Goal: Information Seeking & Learning: Learn about a topic

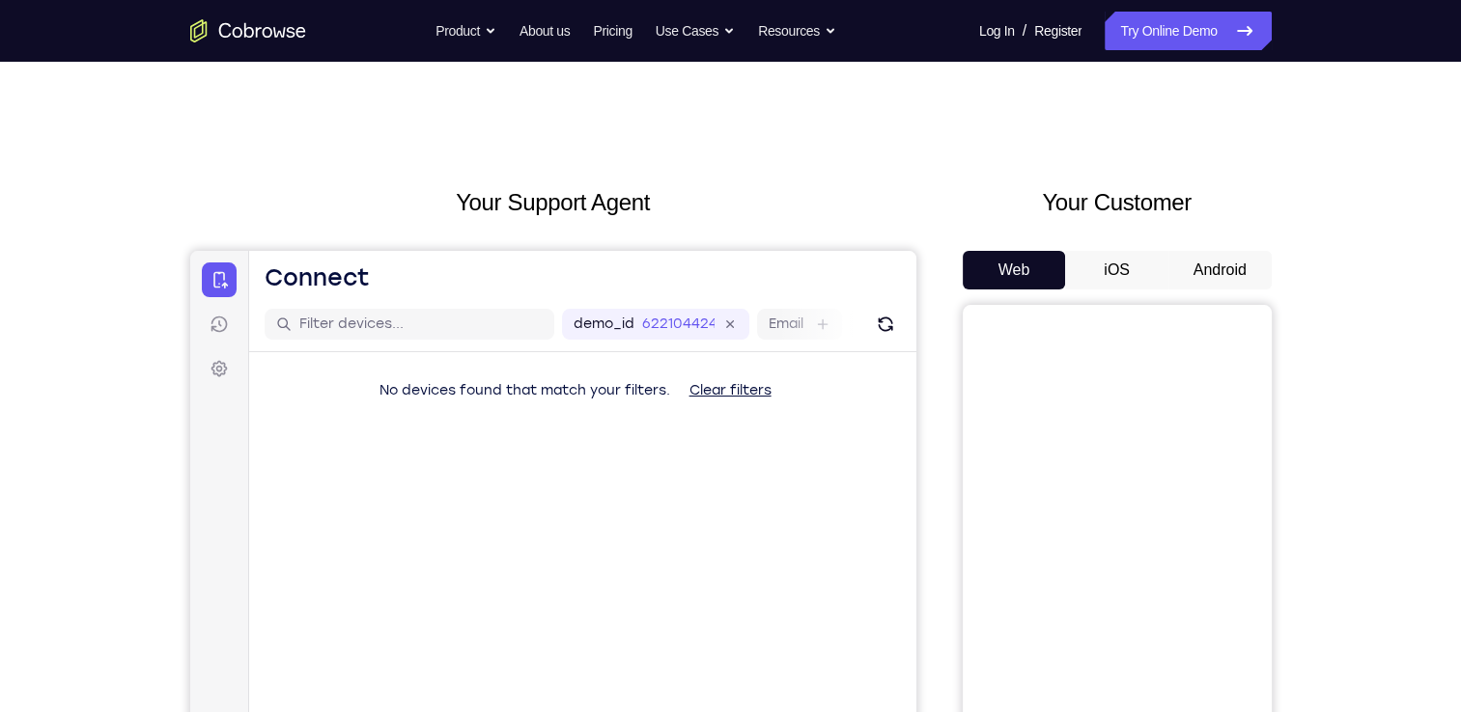
click at [1223, 274] on button "Android" at bounding box center [1219, 270] width 103 height 39
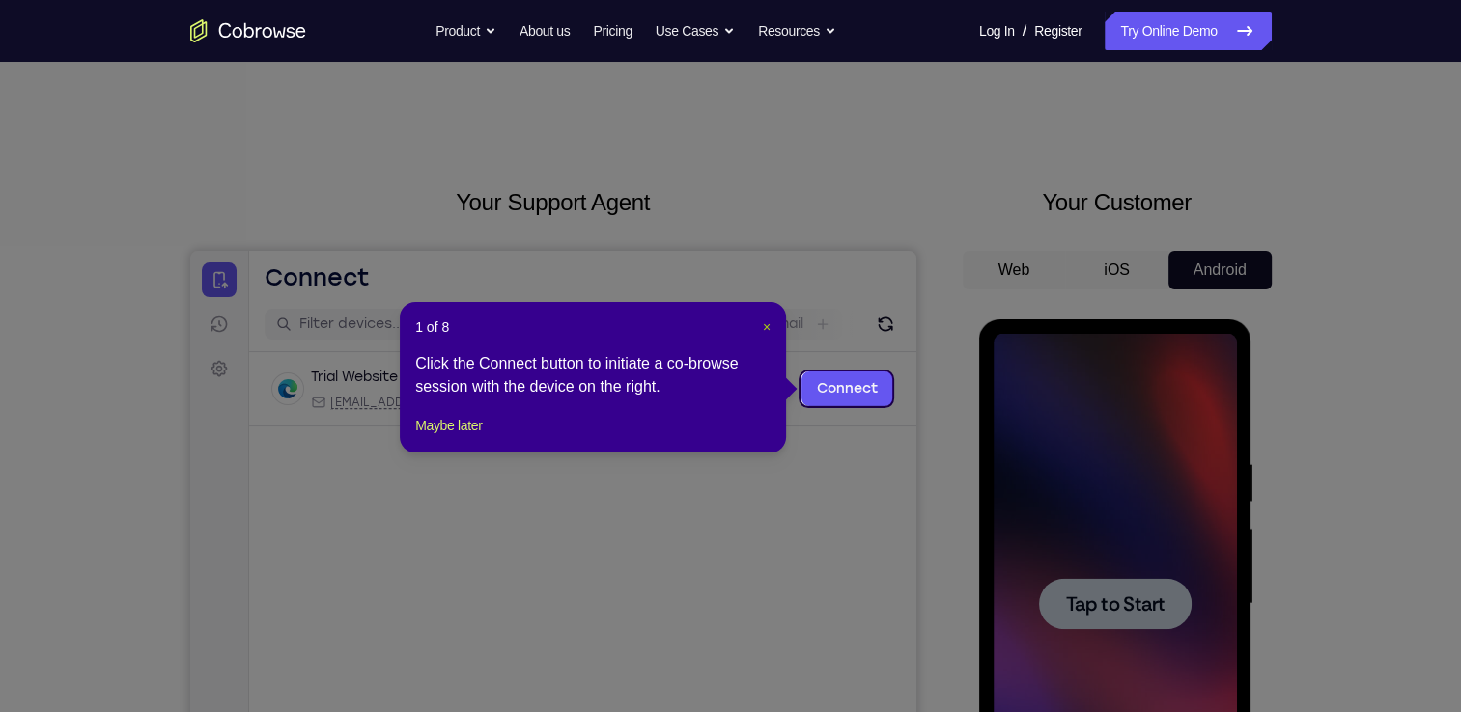
click at [768, 330] on span "×" at bounding box center [767, 327] width 8 height 15
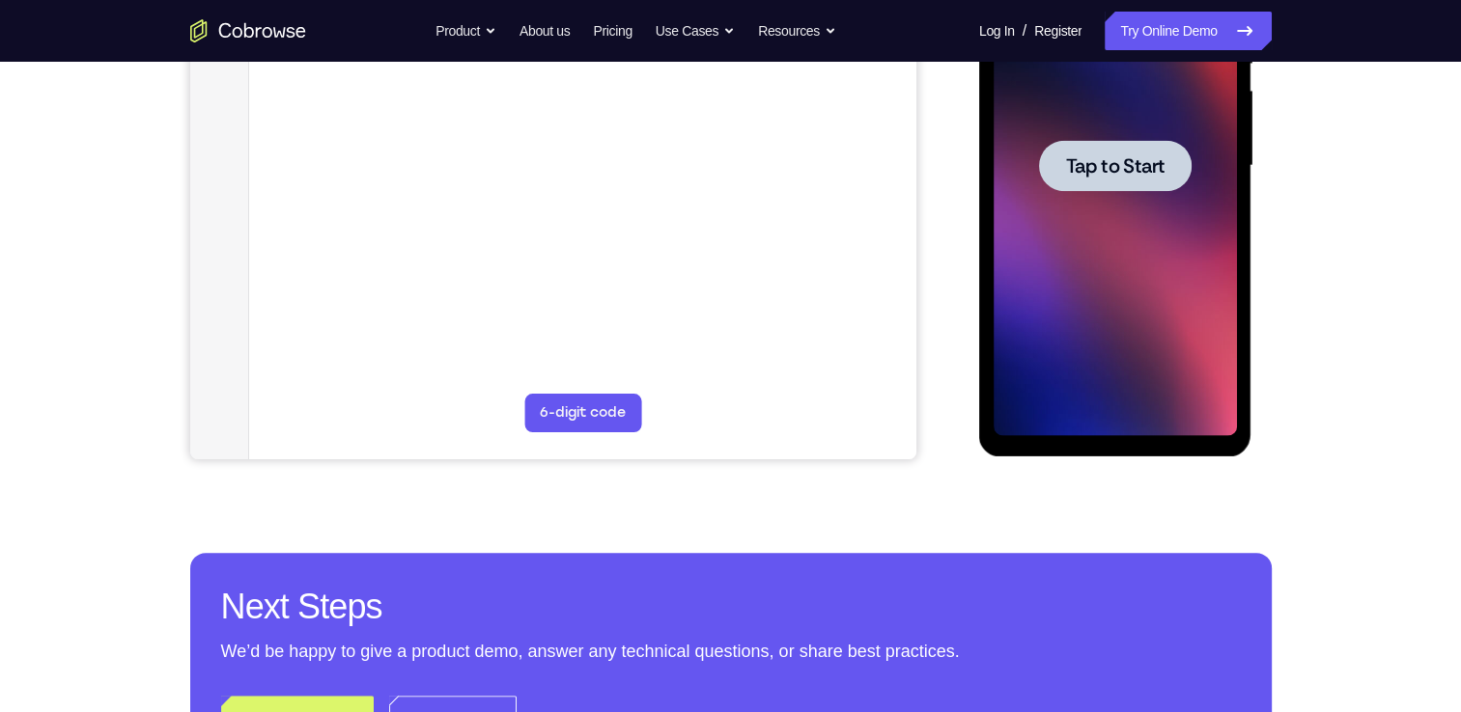
click at [1105, 287] on div at bounding box center [1114, 166] width 243 height 541
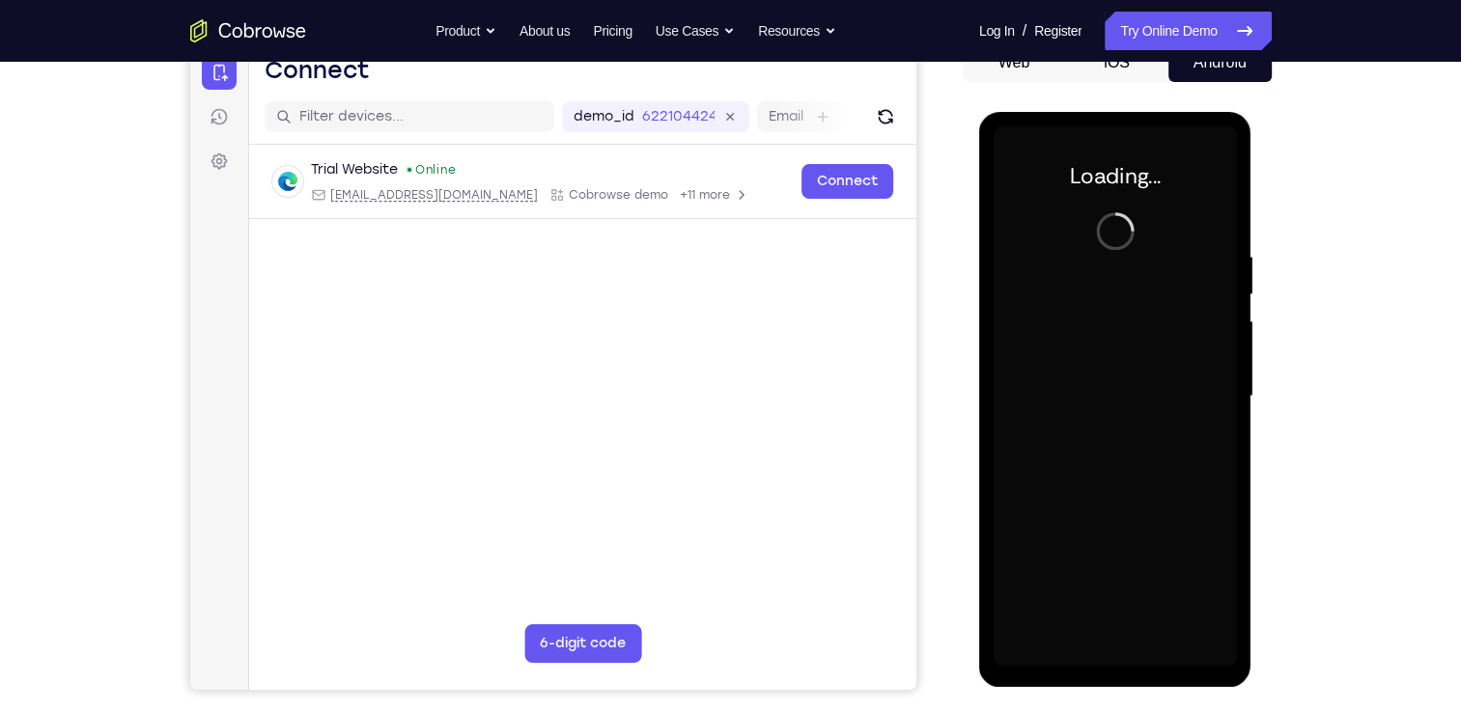
scroll to position [269, 0]
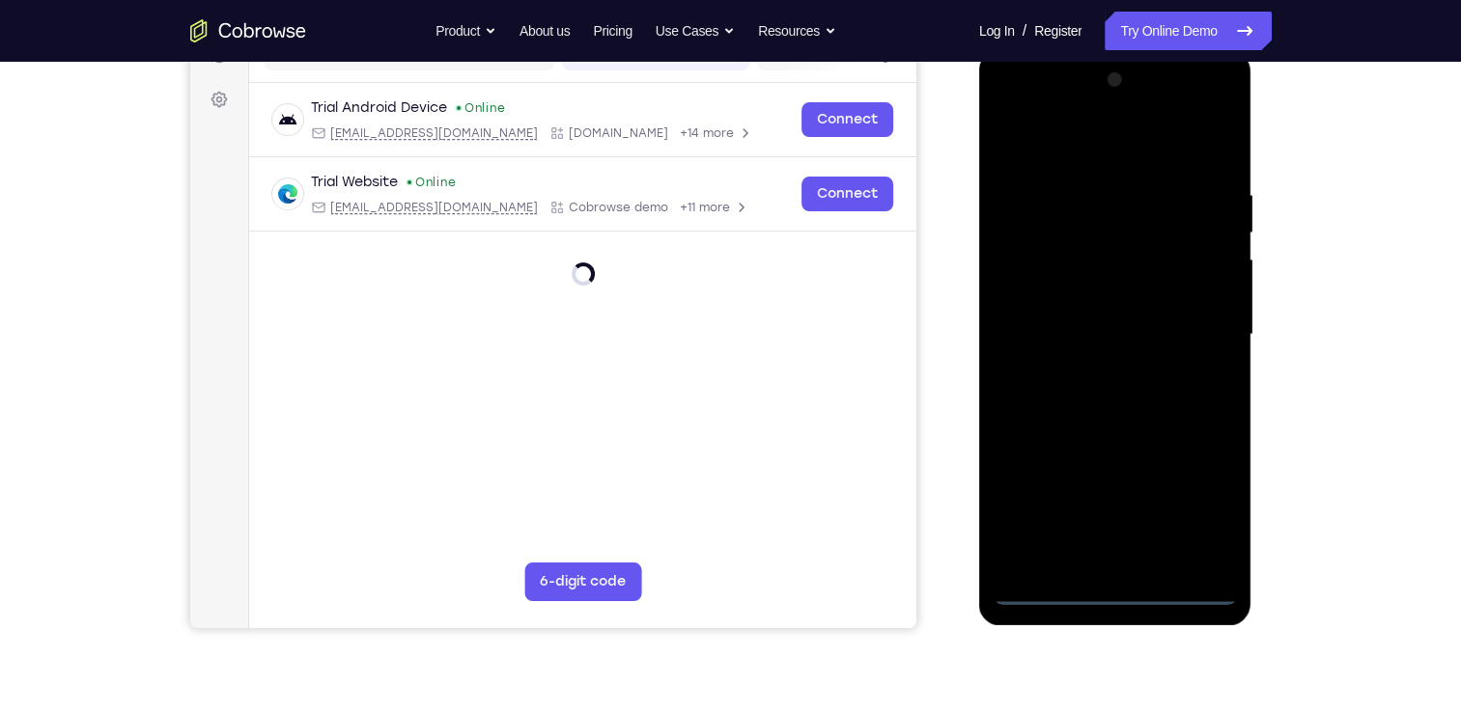
click at [1113, 594] on div at bounding box center [1114, 335] width 243 height 541
click at [1210, 524] on div at bounding box center [1114, 335] width 243 height 541
click at [1046, 140] on div at bounding box center [1114, 335] width 243 height 541
click at [1046, 285] on div at bounding box center [1114, 335] width 243 height 541
click at [1051, 335] on div at bounding box center [1114, 335] width 243 height 541
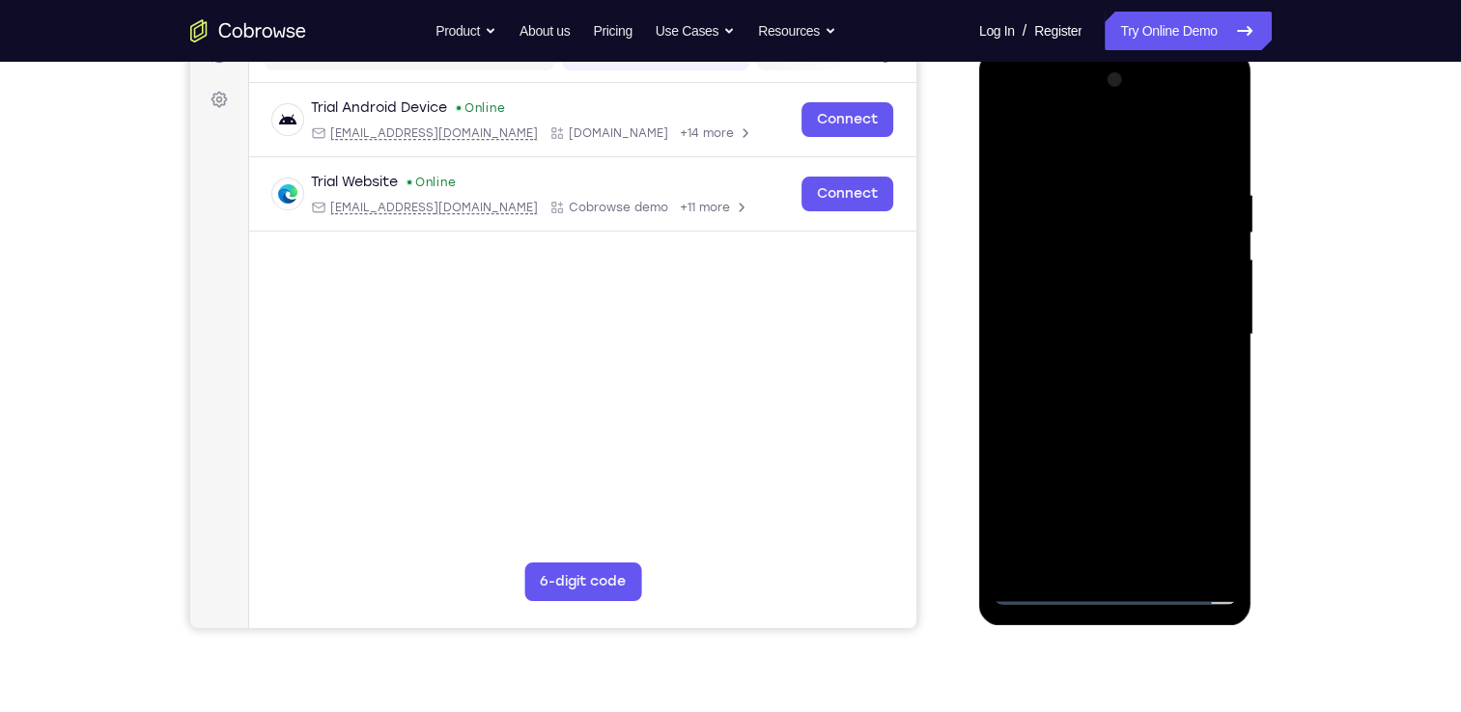
click at [1083, 326] on div at bounding box center [1114, 335] width 243 height 541
click at [1093, 360] on div at bounding box center [1114, 335] width 243 height 541
click at [1118, 426] on div at bounding box center [1114, 335] width 243 height 541
click at [1212, 292] on div at bounding box center [1114, 335] width 243 height 541
drag, startPoint x: 1147, startPoint y: 507, endPoint x: 1208, endPoint y: 286, distance: 229.3
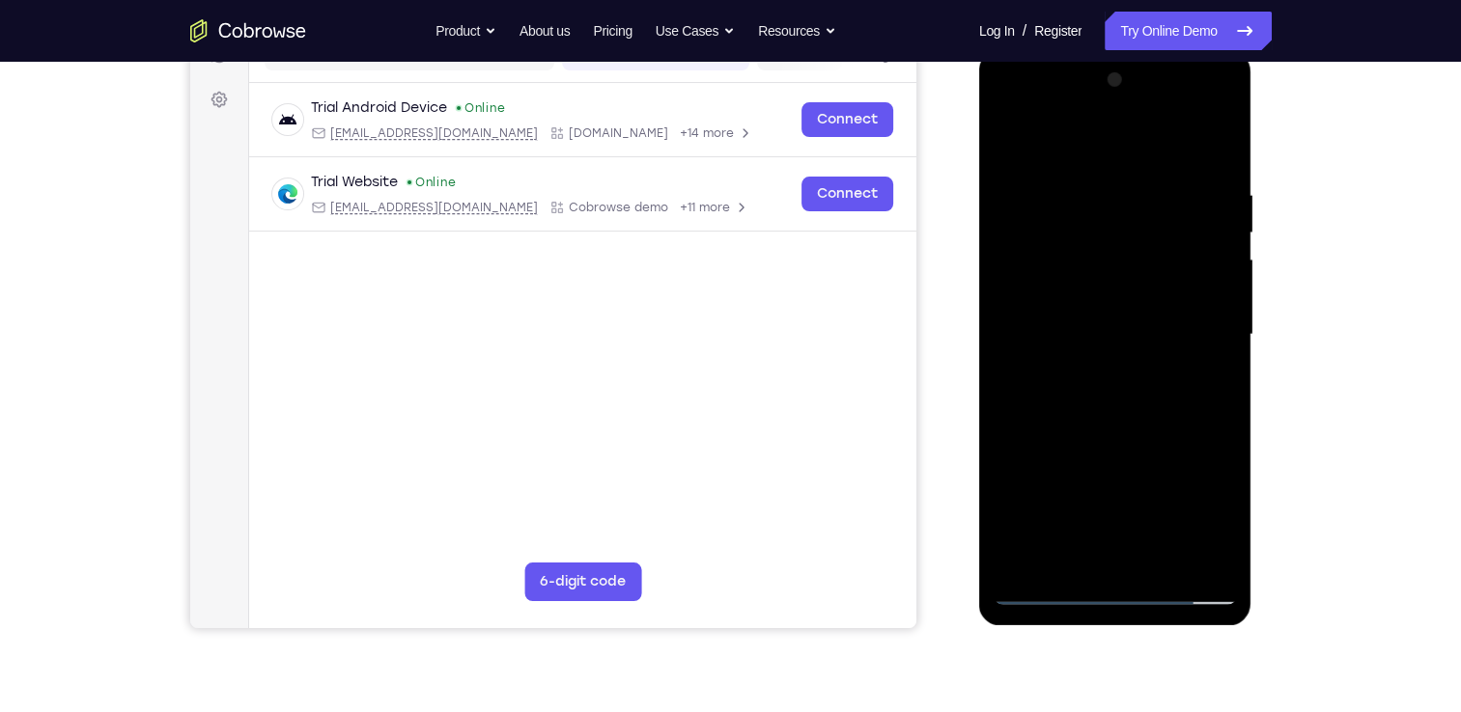
click at [1208, 286] on div at bounding box center [1114, 335] width 243 height 541
click at [1092, 552] on div at bounding box center [1114, 335] width 243 height 541
click at [1043, 308] on div at bounding box center [1114, 335] width 243 height 541
click at [1075, 383] on div at bounding box center [1114, 335] width 243 height 541
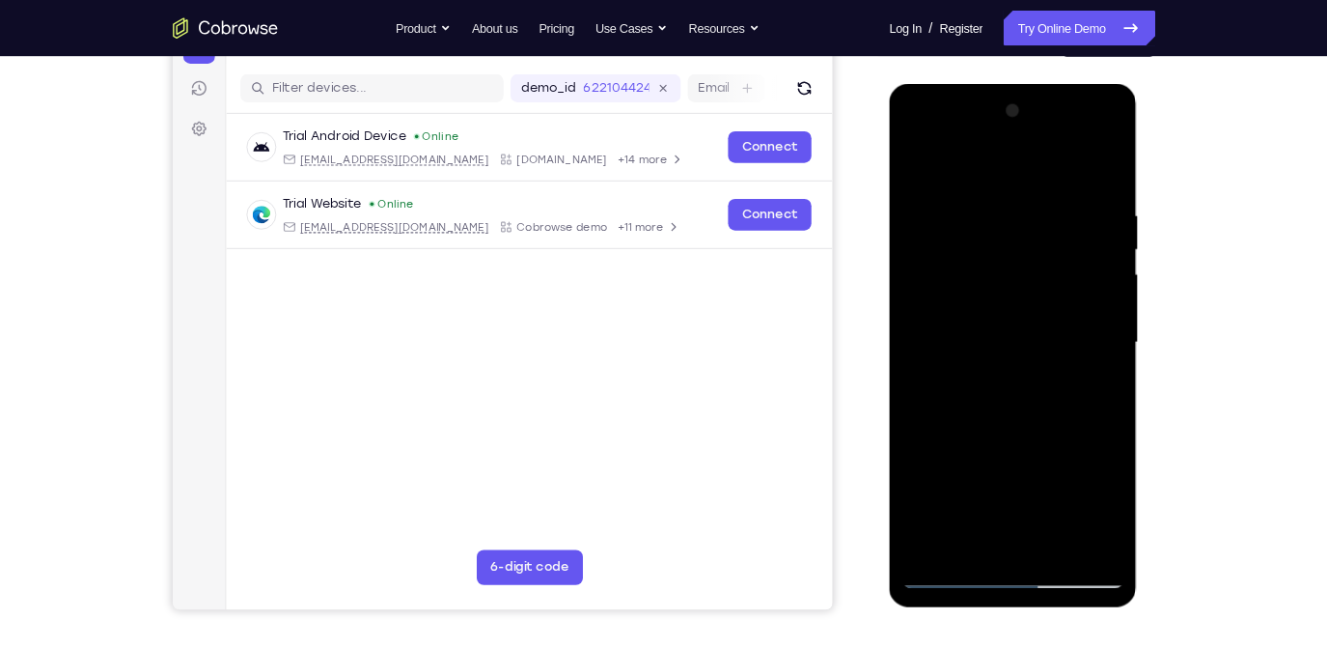
scroll to position [226, 0]
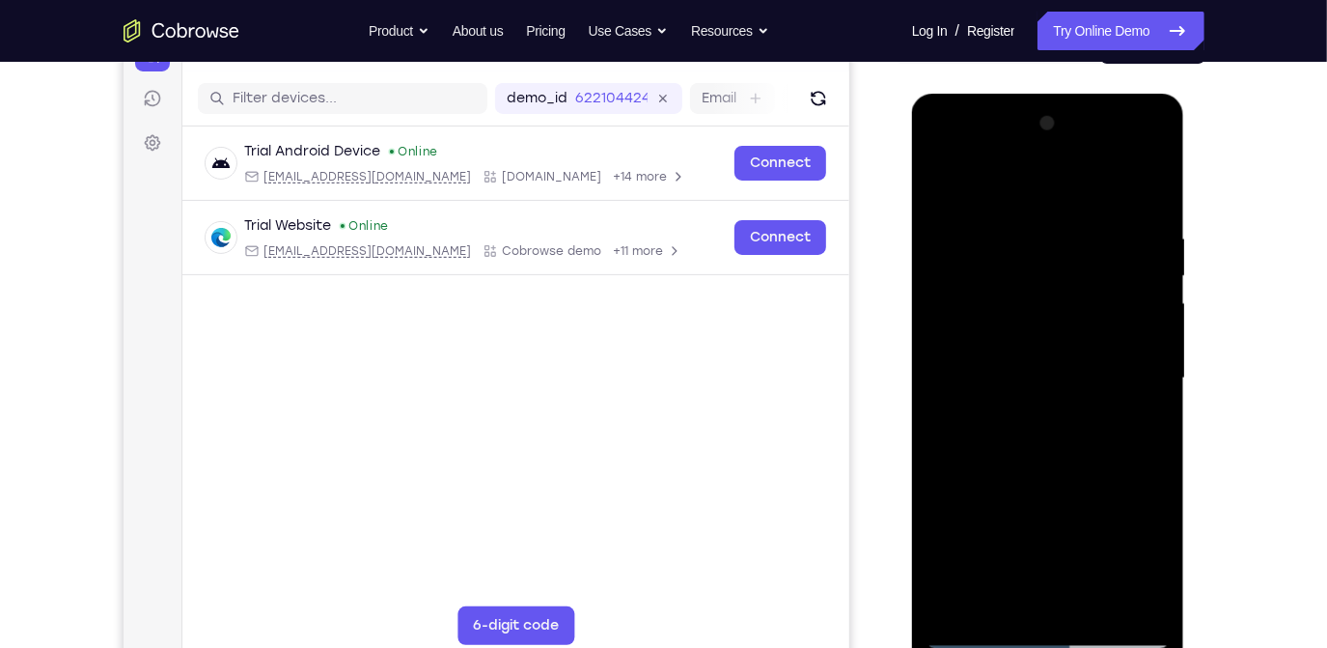
click at [1063, 302] on div at bounding box center [1047, 377] width 243 height 541
click at [980, 599] on div at bounding box center [1047, 377] width 243 height 541
click at [975, 606] on div at bounding box center [1047, 377] width 243 height 541
click at [944, 396] on div at bounding box center [1047, 377] width 243 height 541
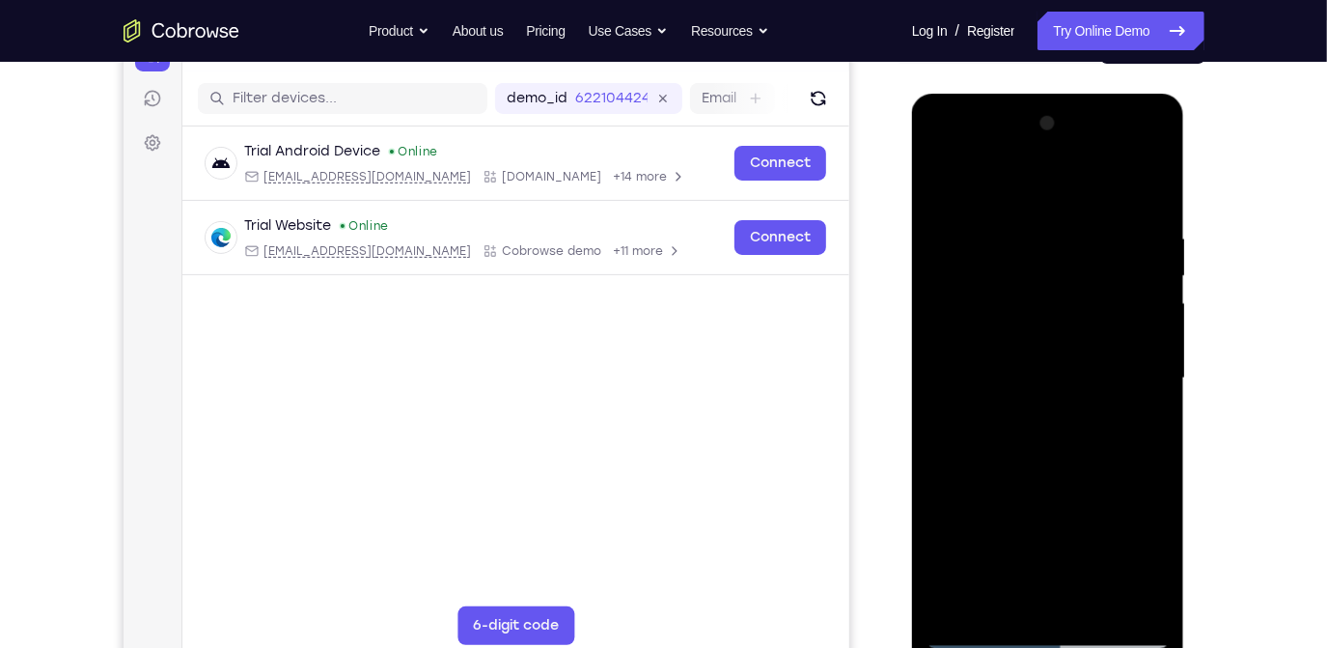
click at [944, 396] on div at bounding box center [1047, 377] width 243 height 541
click at [935, 192] on div at bounding box center [1047, 377] width 243 height 541
drag, startPoint x: 986, startPoint y: 332, endPoint x: 1143, endPoint y: 335, distance: 157.4
click at [1143, 335] on div at bounding box center [1047, 377] width 243 height 541
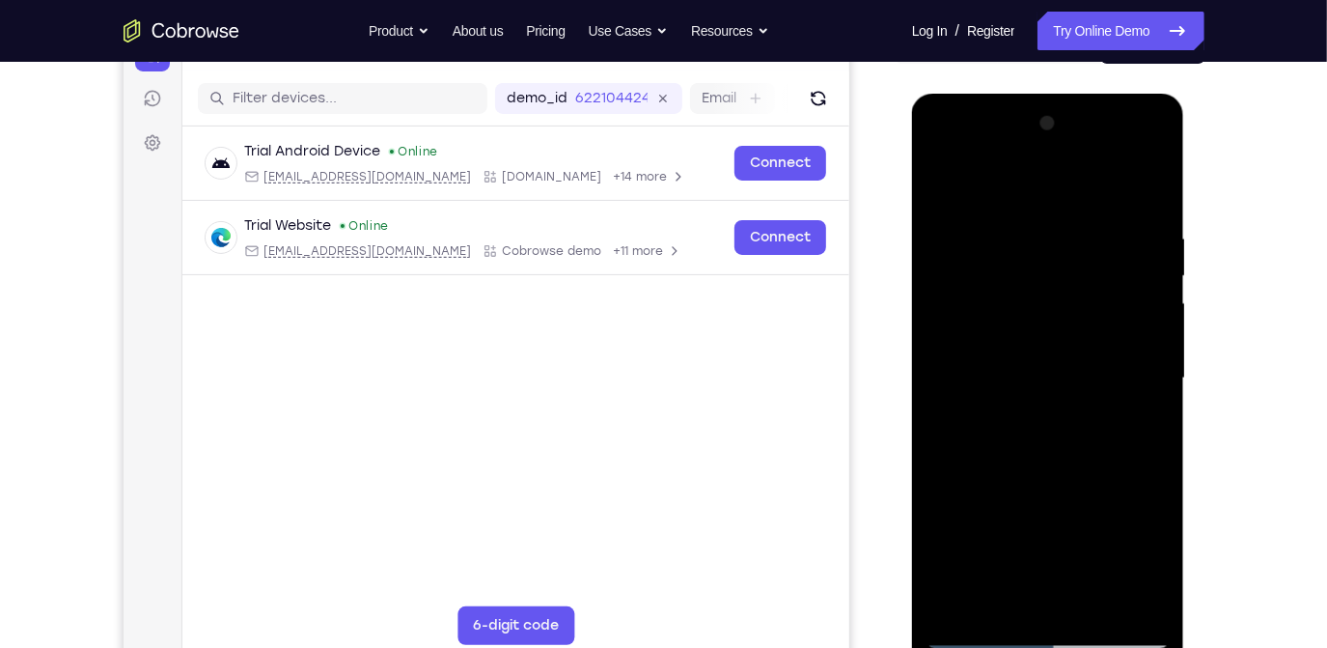
drag, startPoint x: 1018, startPoint y: 349, endPoint x: 1190, endPoint y: 359, distance: 173.1
click at [1186, 359] on html "Online web based iOS Simulators and Android Emulators. Run iPhone, iPad, Mobile…" at bounding box center [1048, 382] width 275 height 579
drag, startPoint x: 1048, startPoint y: 486, endPoint x: 1085, endPoint y: 362, distance: 128.9
click at [1085, 362] on div at bounding box center [1047, 377] width 243 height 541
drag, startPoint x: 1061, startPoint y: 388, endPoint x: 1122, endPoint y: 211, distance: 186.8
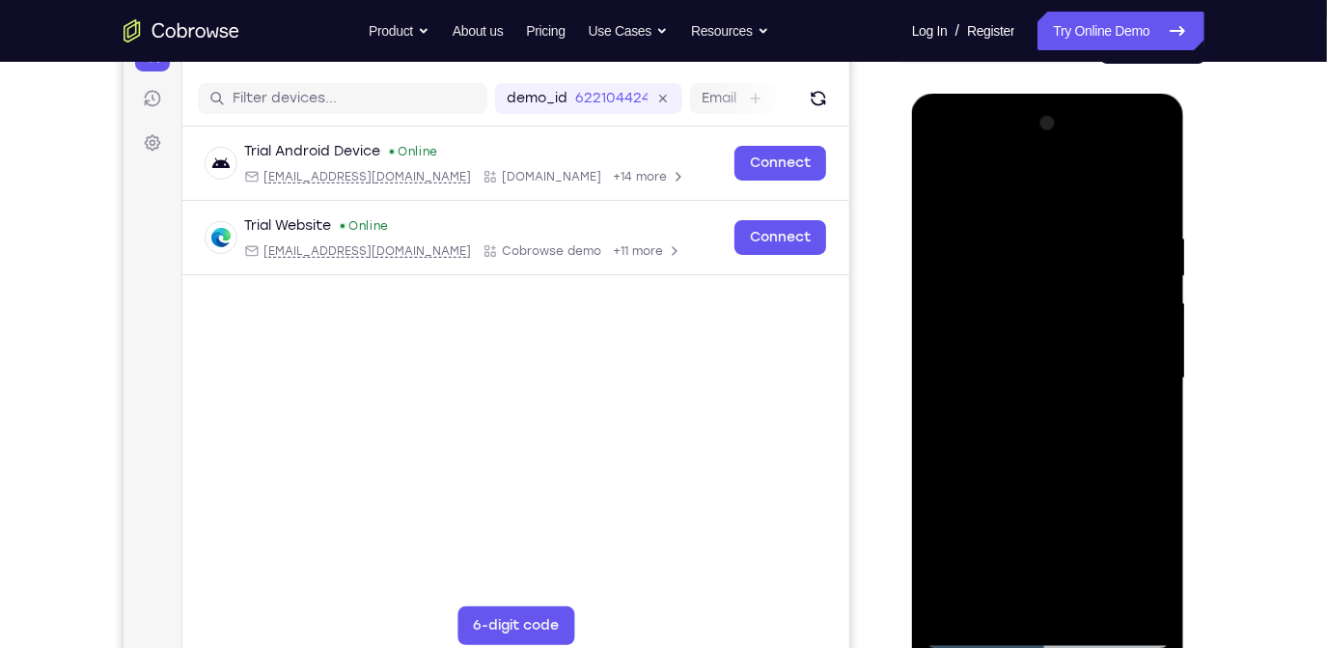
click at [1122, 211] on div at bounding box center [1047, 377] width 243 height 541
drag, startPoint x: 1042, startPoint y: 554, endPoint x: 1110, endPoint y: 270, distance: 292.0
click at [1110, 270] on div at bounding box center [1047, 377] width 243 height 541
drag, startPoint x: 1021, startPoint y: 475, endPoint x: 1107, endPoint y: 262, distance: 230.0
click at [1107, 262] on div at bounding box center [1047, 377] width 243 height 541
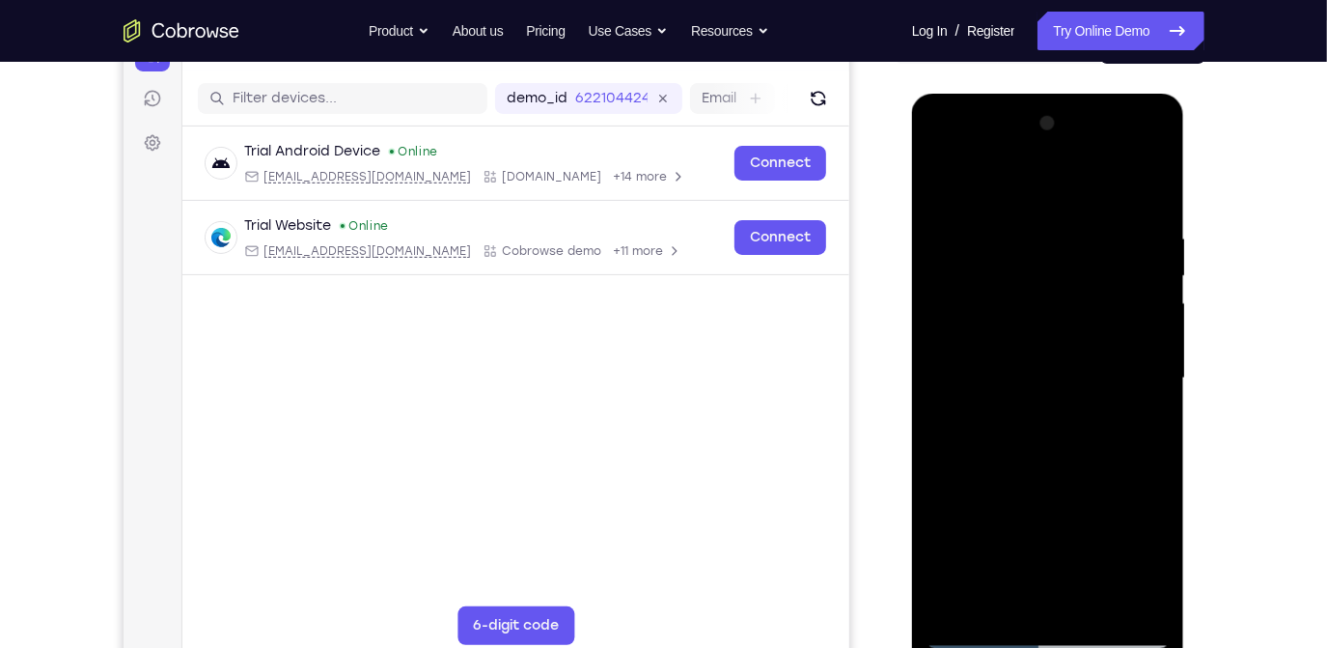
drag, startPoint x: 1050, startPoint y: 337, endPoint x: 1146, endPoint y: 142, distance: 217.2
click at [1146, 142] on div at bounding box center [1047, 377] width 243 height 541
drag, startPoint x: 1026, startPoint y: 466, endPoint x: 1136, endPoint y: 191, distance: 296.3
click at [1136, 191] on div at bounding box center [1047, 377] width 243 height 541
drag, startPoint x: 1040, startPoint y: 487, endPoint x: 1126, endPoint y: 232, distance: 269.0
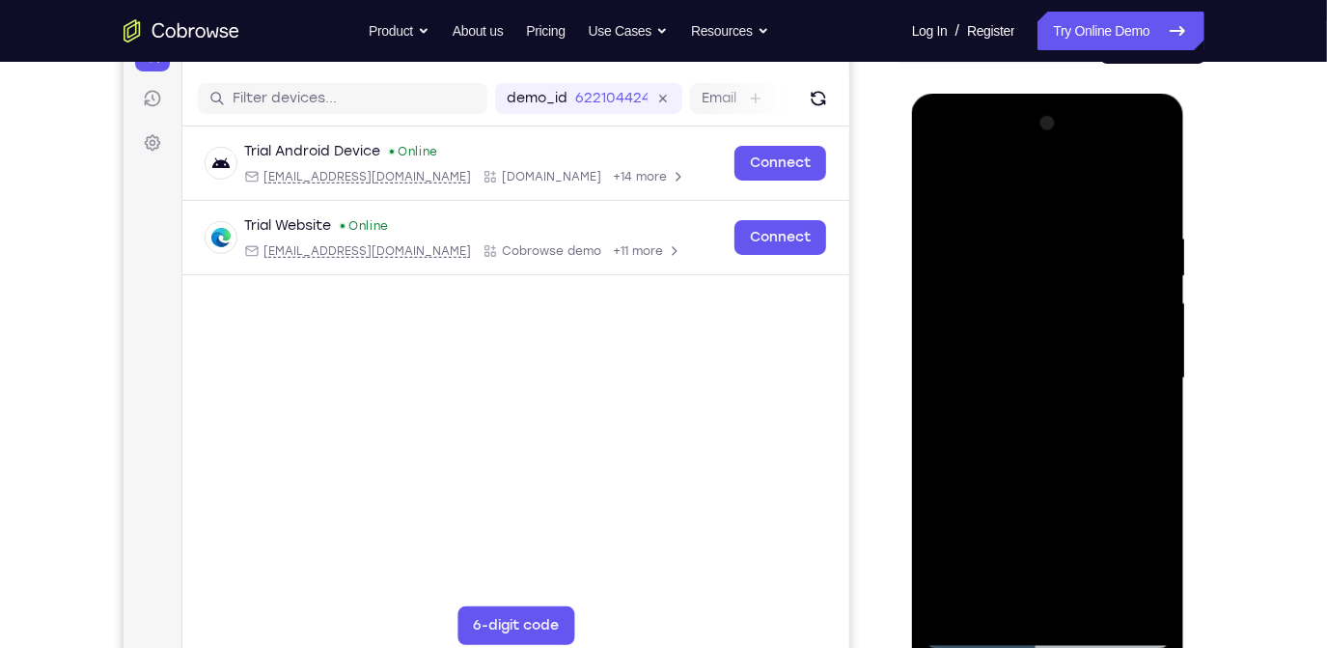
click at [1126, 232] on div at bounding box center [1047, 377] width 243 height 541
drag, startPoint x: 1038, startPoint y: 426, endPoint x: 1087, endPoint y: 188, distance: 242.5
click at [1087, 188] on div at bounding box center [1047, 377] width 243 height 541
drag, startPoint x: 1016, startPoint y: 547, endPoint x: 1081, endPoint y: 341, distance: 216.8
click at [1081, 341] on div at bounding box center [1047, 377] width 243 height 541
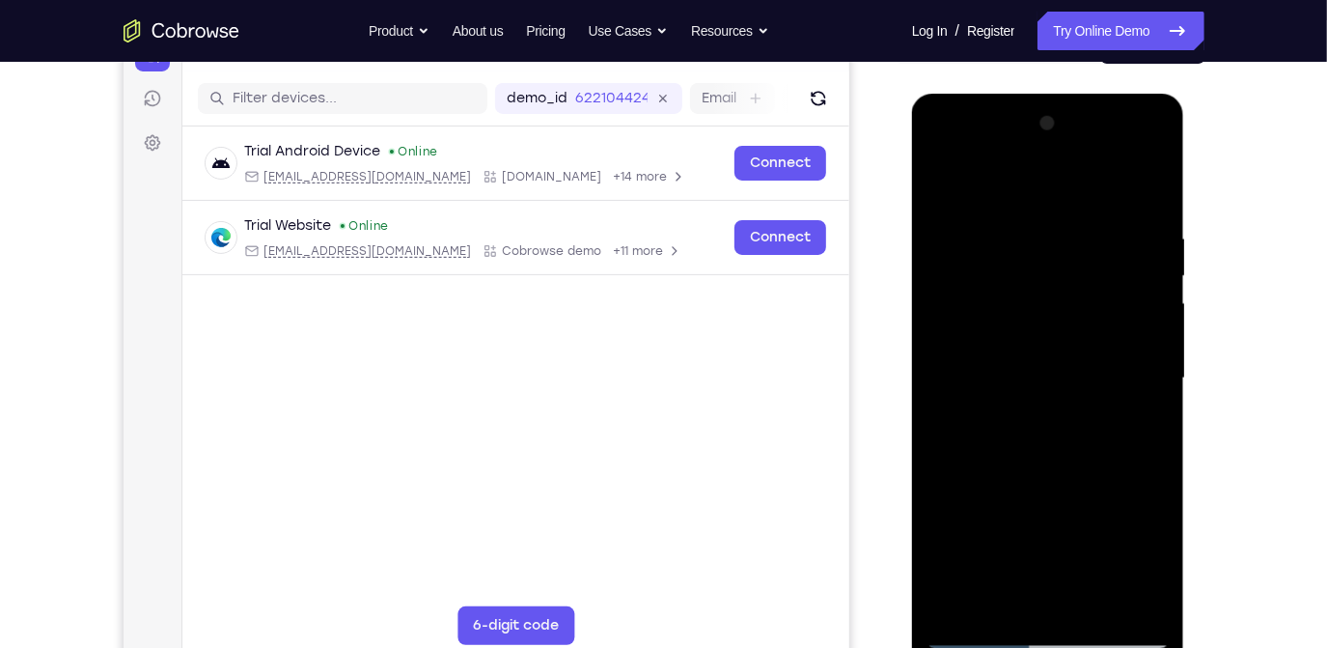
drag, startPoint x: 1001, startPoint y: 563, endPoint x: 1053, endPoint y: 291, distance: 277.2
click at [1053, 291] on div at bounding box center [1047, 377] width 243 height 541
drag, startPoint x: 987, startPoint y: 509, endPoint x: 1098, endPoint y: 270, distance: 263.0
click at [1098, 270] on div at bounding box center [1047, 377] width 243 height 541
drag, startPoint x: 1070, startPoint y: 443, endPoint x: 1109, endPoint y: 323, distance: 126.1
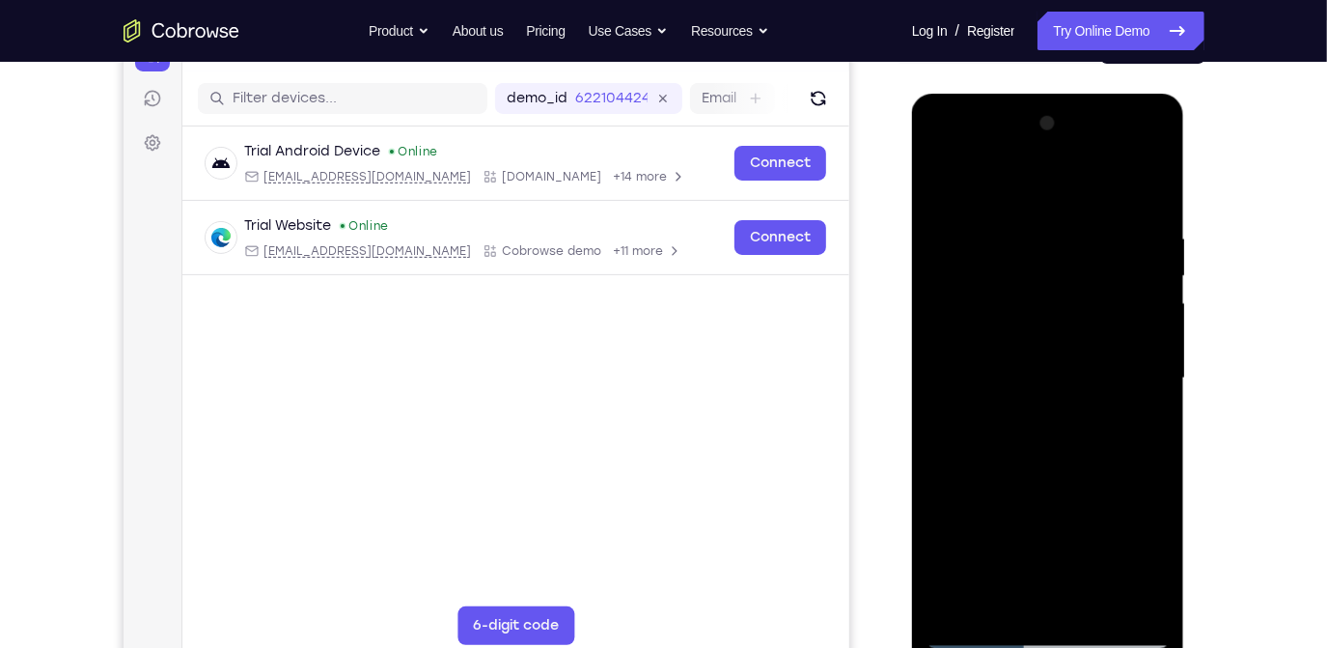
click at [1109, 323] on div at bounding box center [1047, 377] width 243 height 541
drag, startPoint x: 1030, startPoint y: 534, endPoint x: 1130, endPoint y: 223, distance: 326.4
click at [1130, 223] on div at bounding box center [1047, 377] width 243 height 541
drag, startPoint x: 1019, startPoint y: 497, endPoint x: 1093, endPoint y: 265, distance: 243.0
click at [1093, 265] on div at bounding box center [1047, 377] width 243 height 541
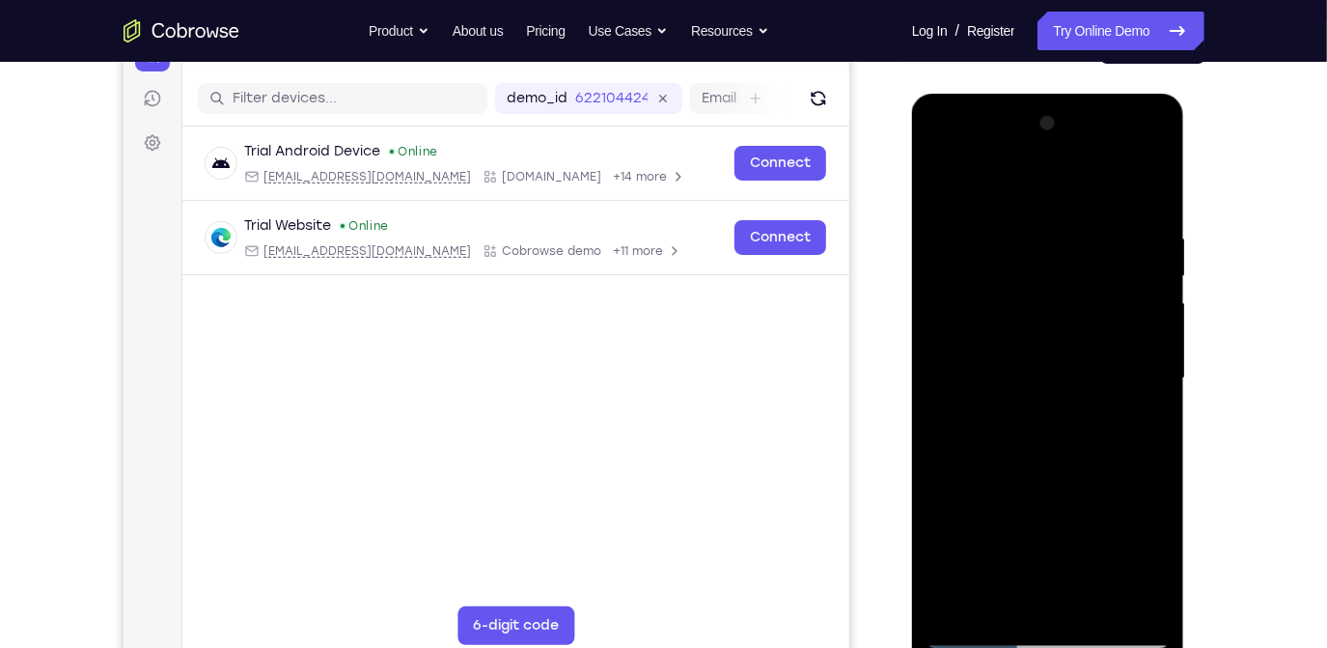
drag, startPoint x: 1027, startPoint y: 528, endPoint x: 1121, endPoint y: 204, distance: 337.6
click at [1121, 204] on div at bounding box center [1047, 377] width 243 height 541
drag, startPoint x: 1033, startPoint y: 435, endPoint x: 1075, endPoint y: 218, distance: 221.2
click at [1075, 218] on div at bounding box center [1047, 377] width 243 height 541
drag, startPoint x: 1044, startPoint y: 542, endPoint x: 1089, endPoint y: 291, distance: 255.1
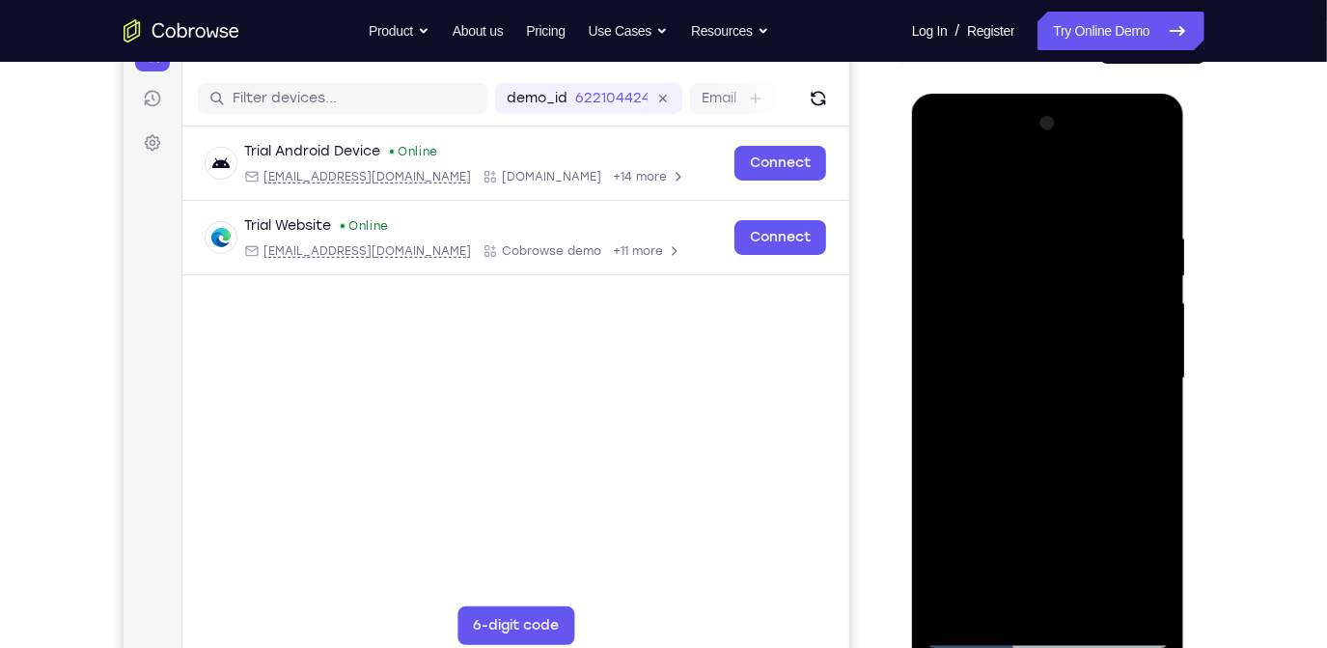
click at [1089, 291] on div at bounding box center [1047, 377] width 243 height 541
drag, startPoint x: 1035, startPoint y: 546, endPoint x: 1076, endPoint y: 322, distance: 227.8
click at [1076, 322] on div at bounding box center [1047, 377] width 243 height 541
drag, startPoint x: 1020, startPoint y: 492, endPoint x: 1106, endPoint y: 242, distance: 264.4
click at [1106, 242] on div at bounding box center [1047, 377] width 243 height 541
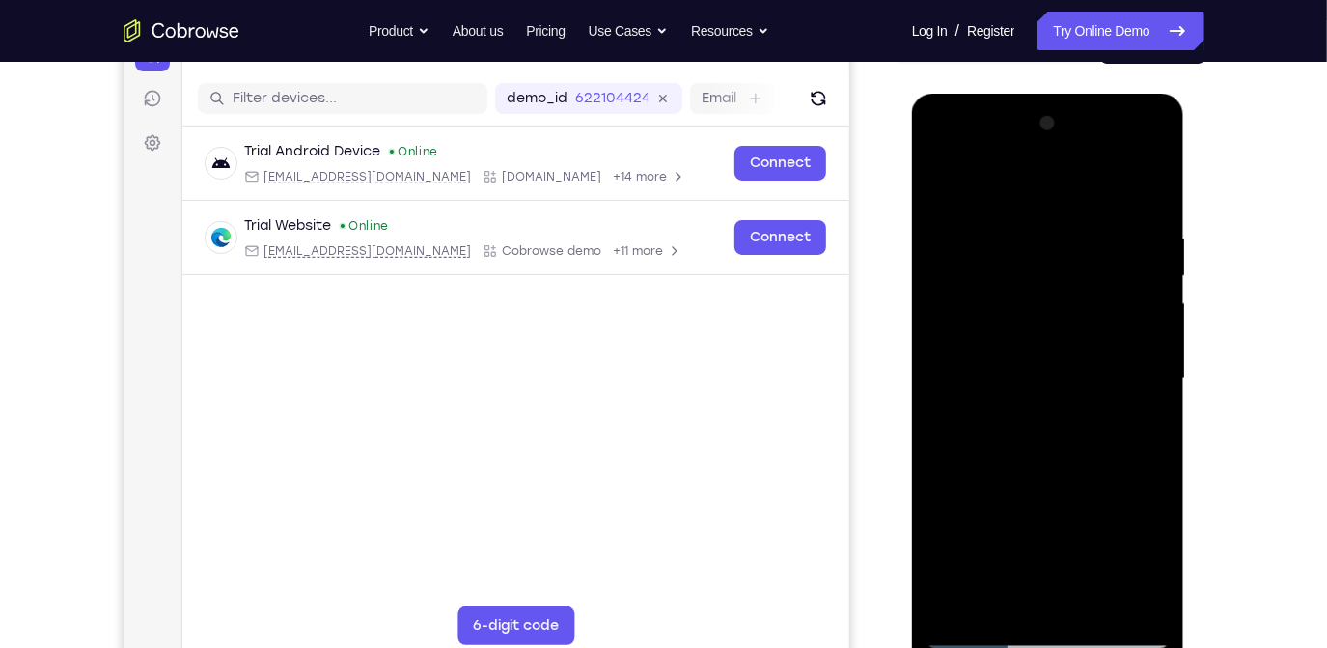
drag, startPoint x: 1045, startPoint y: 453, endPoint x: 1113, endPoint y: 140, distance: 320.2
click at [1113, 140] on div at bounding box center [1047, 377] width 243 height 541
drag, startPoint x: 1038, startPoint y: 537, endPoint x: 1091, endPoint y: 279, distance: 263.2
click at [1091, 279] on div at bounding box center [1047, 377] width 243 height 541
drag, startPoint x: 1048, startPoint y: 525, endPoint x: 1100, endPoint y: 359, distance: 173.8
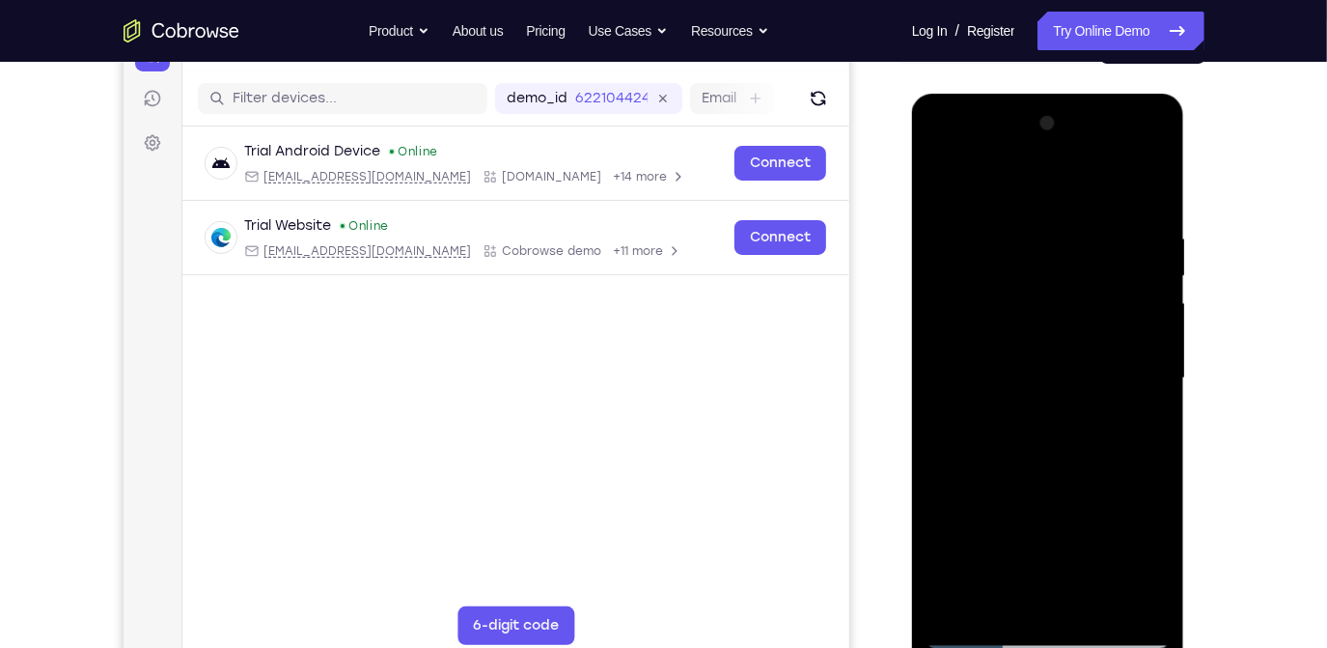
click at [1100, 359] on div at bounding box center [1047, 377] width 243 height 541
drag, startPoint x: 1019, startPoint y: 551, endPoint x: 1107, endPoint y: 255, distance: 309.4
click at [1107, 255] on div at bounding box center [1047, 377] width 243 height 541
drag, startPoint x: 1046, startPoint y: 541, endPoint x: 1108, endPoint y: 313, distance: 236.3
click at [1108, 313] on div at bounding box center [1047, 377] width 243 height 541
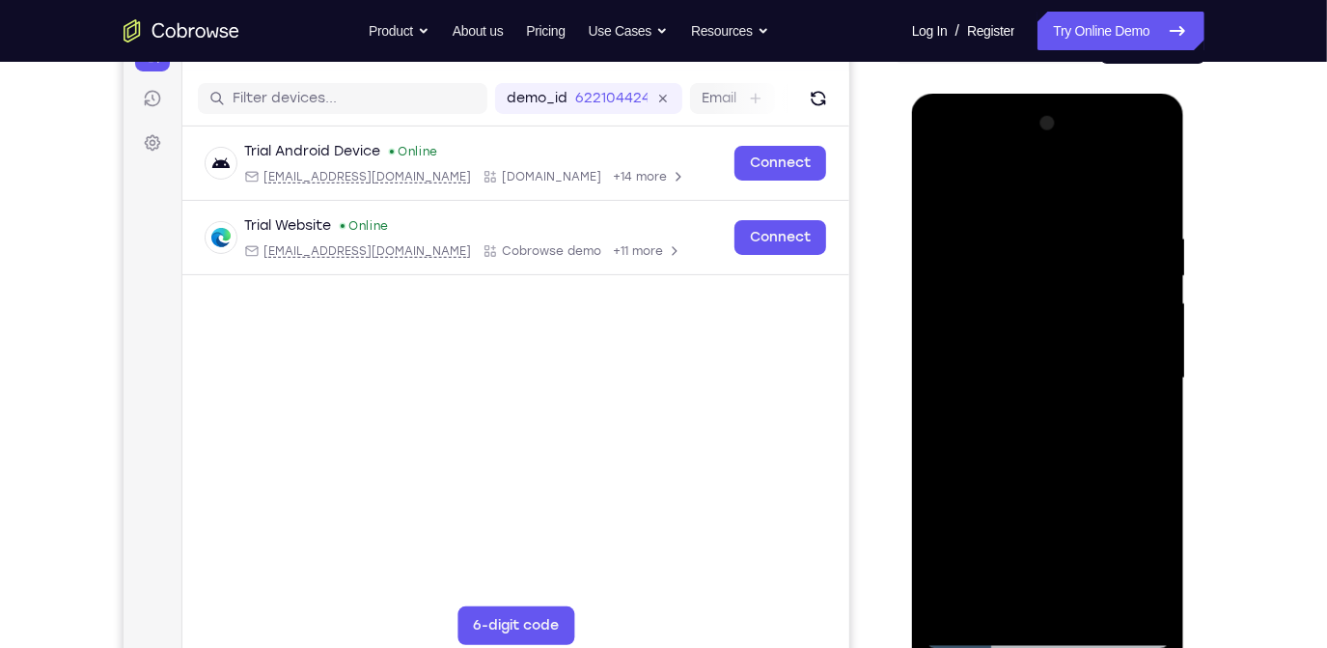
drag, startPoint x: 971, startPoint y: 506, endPoint x: 1061, endPoint y: 223, distance: 296.8
click at [1061, 223] on div at bounding box center [1047, 377] width 243 height 541
drag, startPoint x: 1051, startPoint y: 483, endPoint x: 1105, endPoint y: 284, distance: 206.1
click at [1105, 284] on div at bounding box center [1047, 377] width 243 height 541
drag, startPoint x: 1007, startPoint y: 540, endPoint x: 1105, endPoint y: 279, distance: 278.6
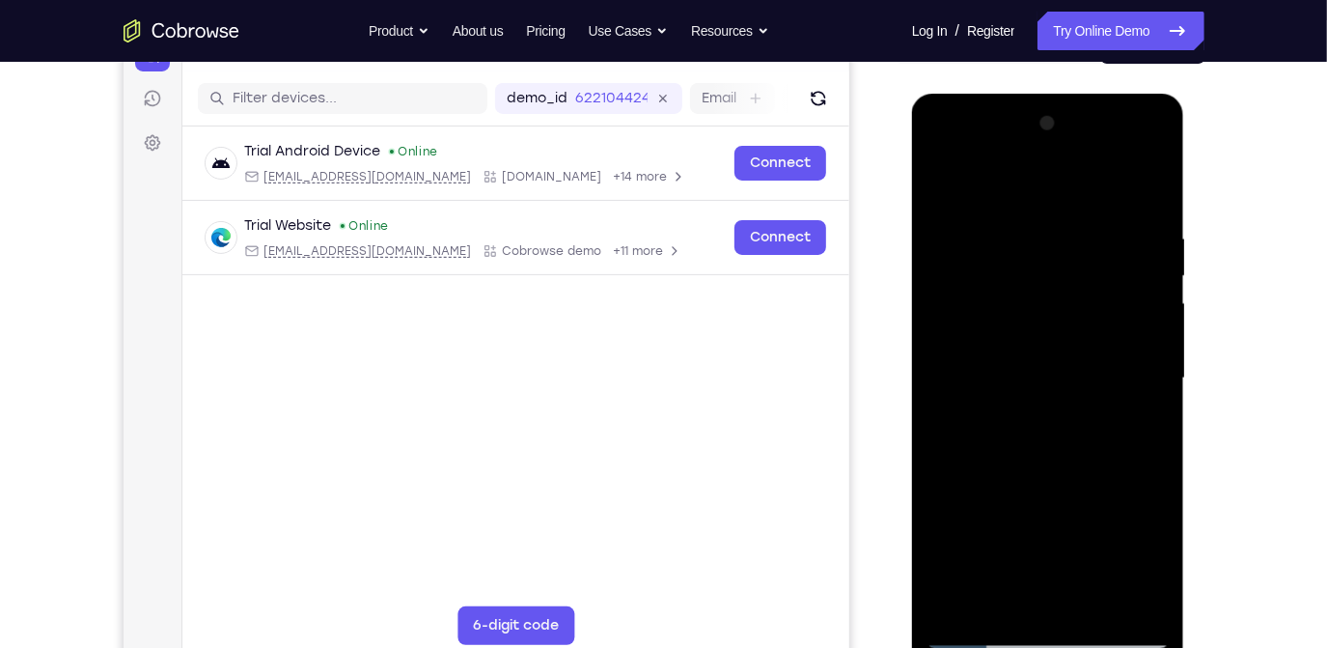
click at [1105, 279] on div at bounding box center [1047, 377] width 243 height 541
drag, startPoint x: 1015, startPoint y: 539, endPoint x: 1079, endPoint y: 253, distance: 293.0
click at [1079, 253] on div at bounding box center [1047, 377] width 243 height 541
drag, startPoint x: 1038, startPoint y: 413, endPoint x: 1101, endPoint y: 216, distance: 206.7
click at [1101, 216] on div at bounding box center [1047, 377] width 243 height 541
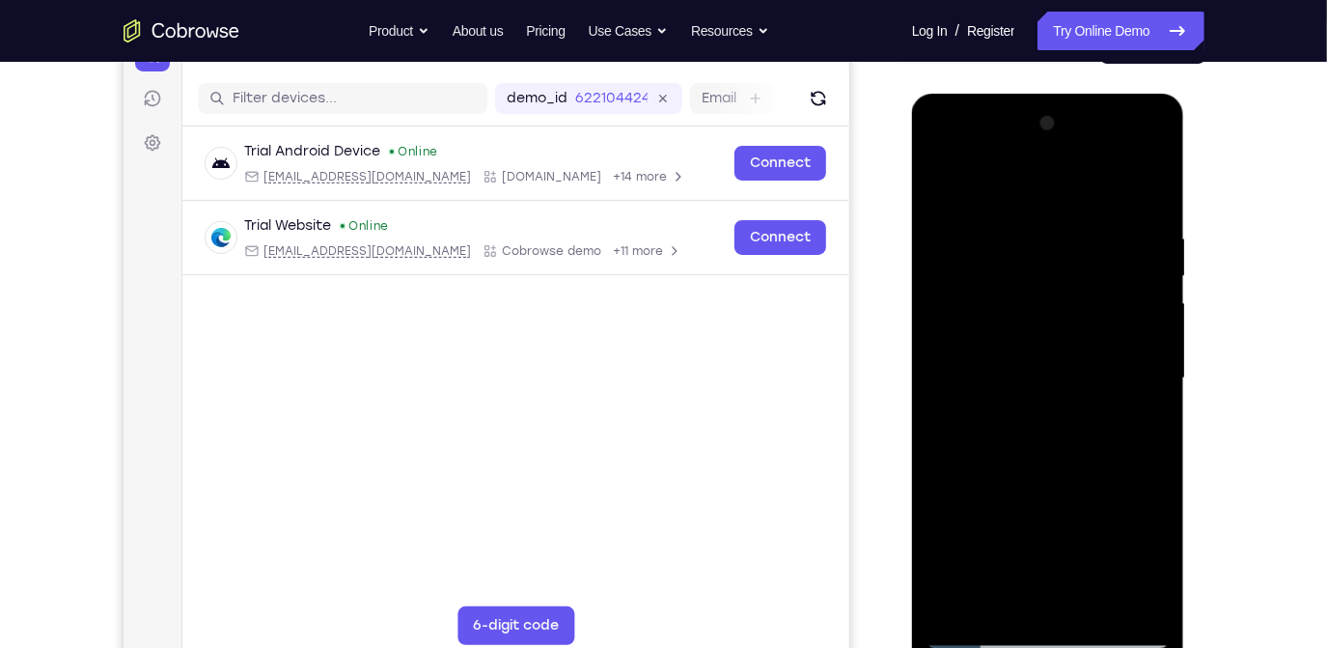
drag, startPoint x: 1028, startPoint y: 455, endPoint x: 1103, endPoint y: 170, distance: 294.3
click at [1103, 170] on div at bounding box center [1047, 377] width 243 height 541
drag, startPoint x: 1069, startPoint y: 279, endPoint x: 1027, endPoint y: 487, distance: 211.7
click at [1027, 487] on div at bounding box center [1047, 377] width 243 height 541
drag, startPoint x: 1005, startPoint y: 477, endPoint x: 1121, endPoint y: 111, distance: 383.8
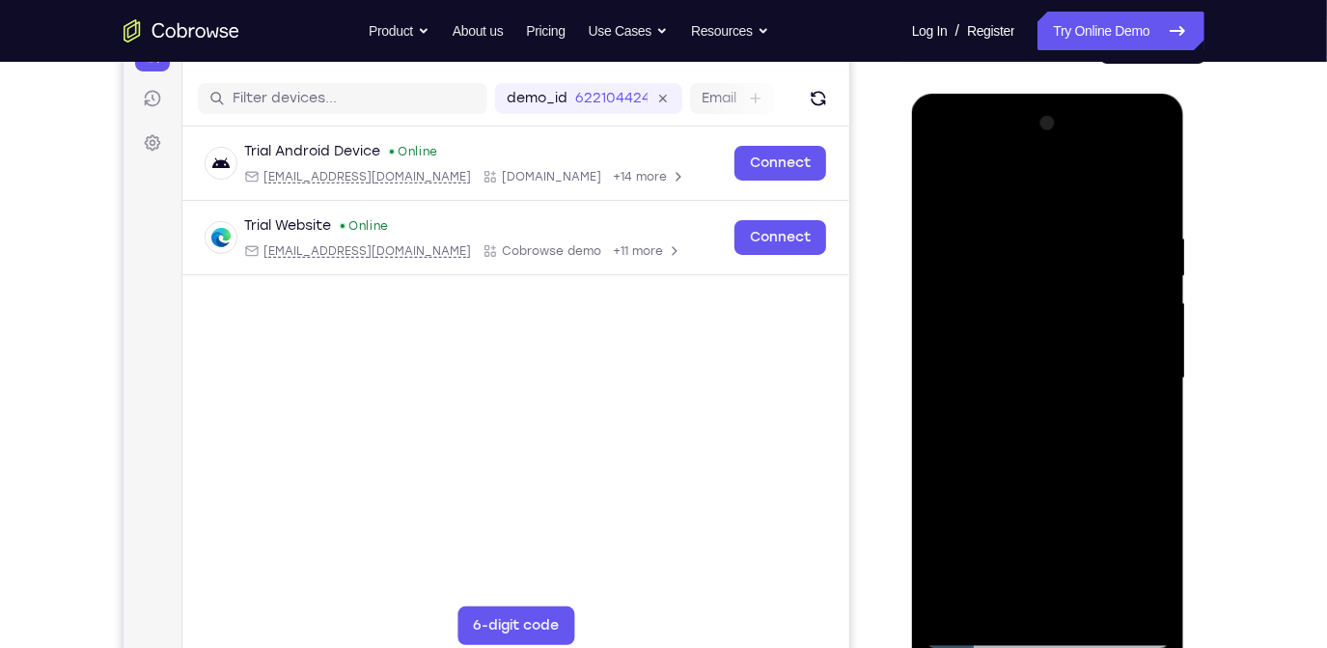
click at [1121, 111] on div at bounding box center [1047, 377] width 243 height 541
drag, startPoint x: 1045, startPoint y: 468, endPoint x: 1110, endPoint y: 198, distance: 278.2
click at [1110, 198] on div at bounding box center [1047, 377] width 243 height 541
drag, startPoint x: 1022, startPoint y: 415, endPoint x: 1108, endPoint y: 213, distance: 219.3
click at [1108, 213] on div at bounding box center [1047, 377] width 243 height 541
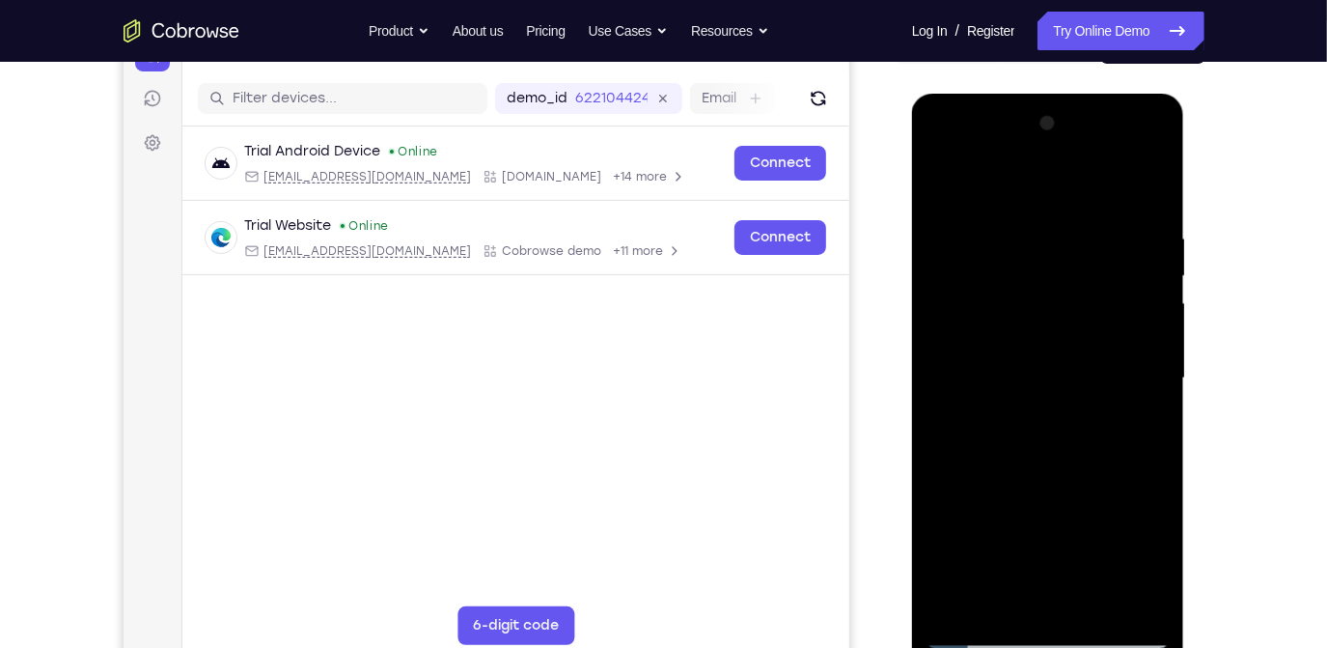
drag, startPoint x: 1035, startPoint y: 498, endPoint x: 1099, endPoint y: 254, distance: 252.4
click at [1099, 254] on div at bounding box center [1047, 377] width 243 height 541
drag, startPoint x: 1048, startPoint y: 438, endPoint x: 1104, endPoint y: 206, distance: 239.3
click at [1104, 206] on div at bounding box center [1047, 377] width 243 height 541
click at [1103, 513] on div at bounding box center [1047, 377] width 243 height 541
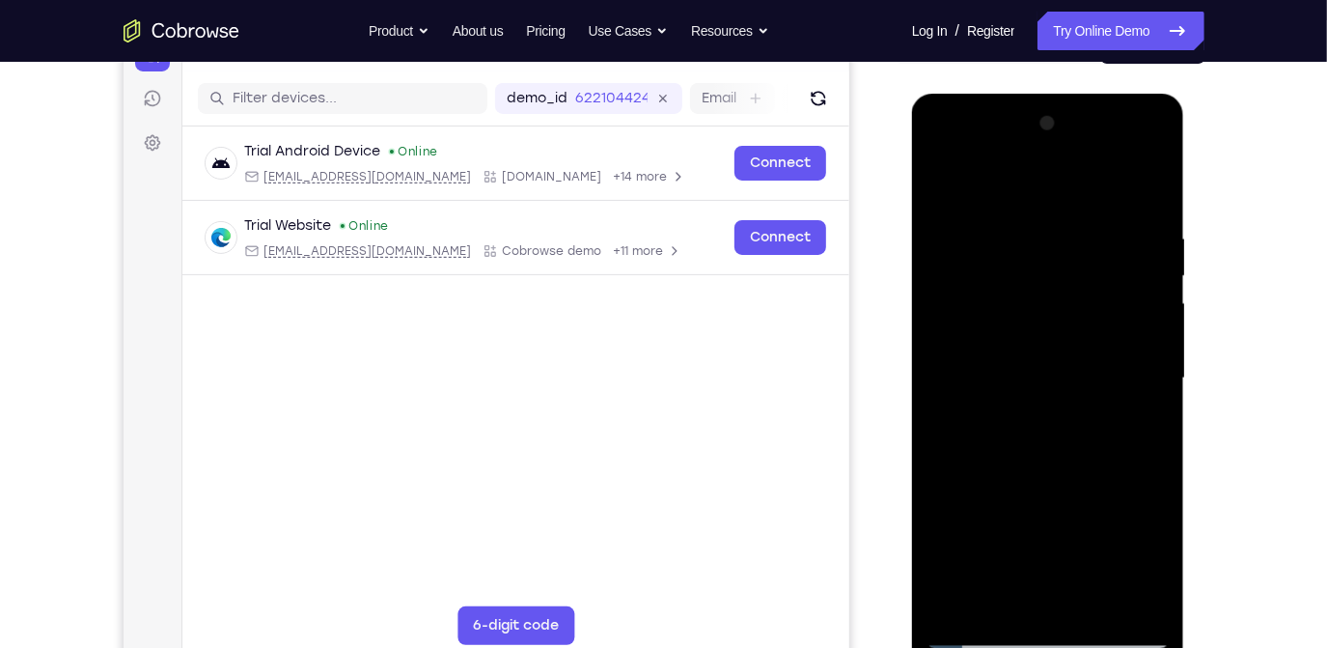
click at [1049, 427] on div at bounding box center [1047, 377] width 243 height 541
drag, startPoint x: 1009, startPoint y: 565, endPoint x: 1084, endPoint y: 280, distance: 294.6
click at [1084, 280] on div at bounding box center [1047, 377] width 243 height 541
drag, startPoint x: 1019, startPoint y: 546, endPoint x: 1087, endPoint y: 338, distance: 219.2
click at [1087, 338] on div at bounding box center [1047, 377] width 243 height 541
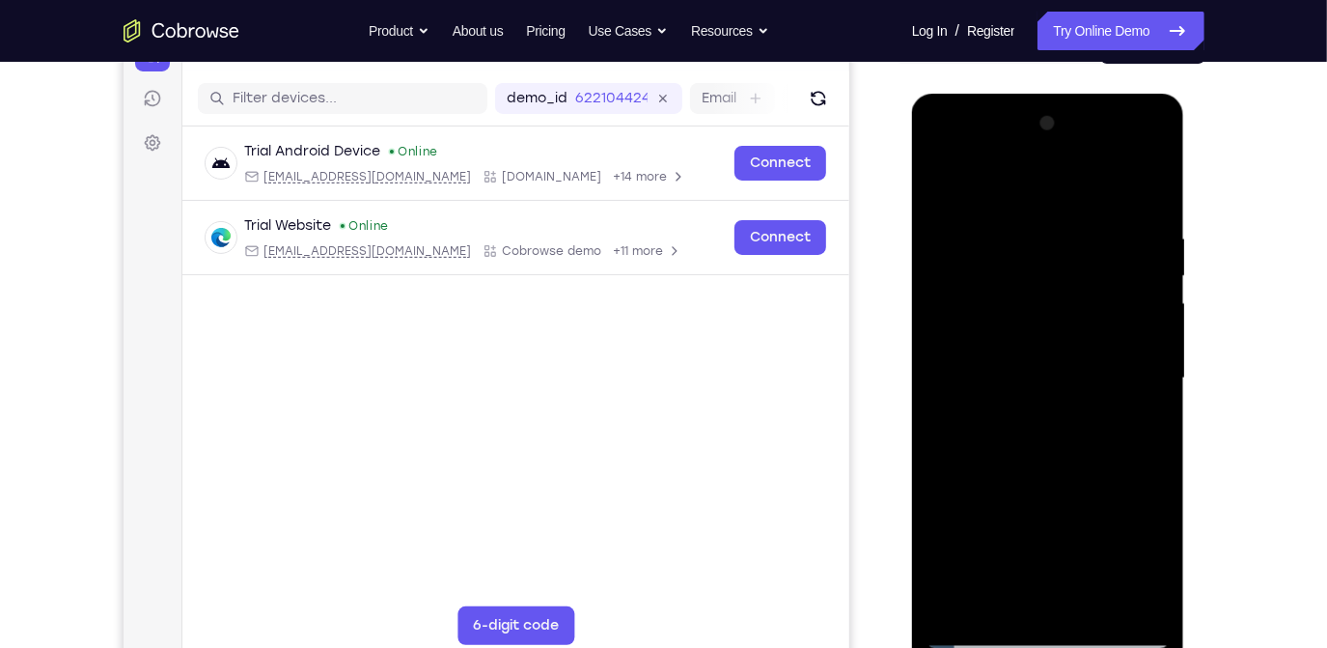
drag, startPoint x: 998, startPoint y: 523, endPoint x: 1103, endPoint y: 246, distance: 296.4
click at [1103, 246] on div at bounding box center [1047, 377] width 243 height 541
drag, startPoint x: 1038, startPoint y: 500, endPoint x: 1115, endPoint y: 133, distance: 374.9
click at [1115, 133] on div at bounding box center [1047, 377] width 243 height 541
drag, startPoint x: 1044, startPoint y: 438, endPoint x: 1083, endPoint y: 254, distance: 188.6
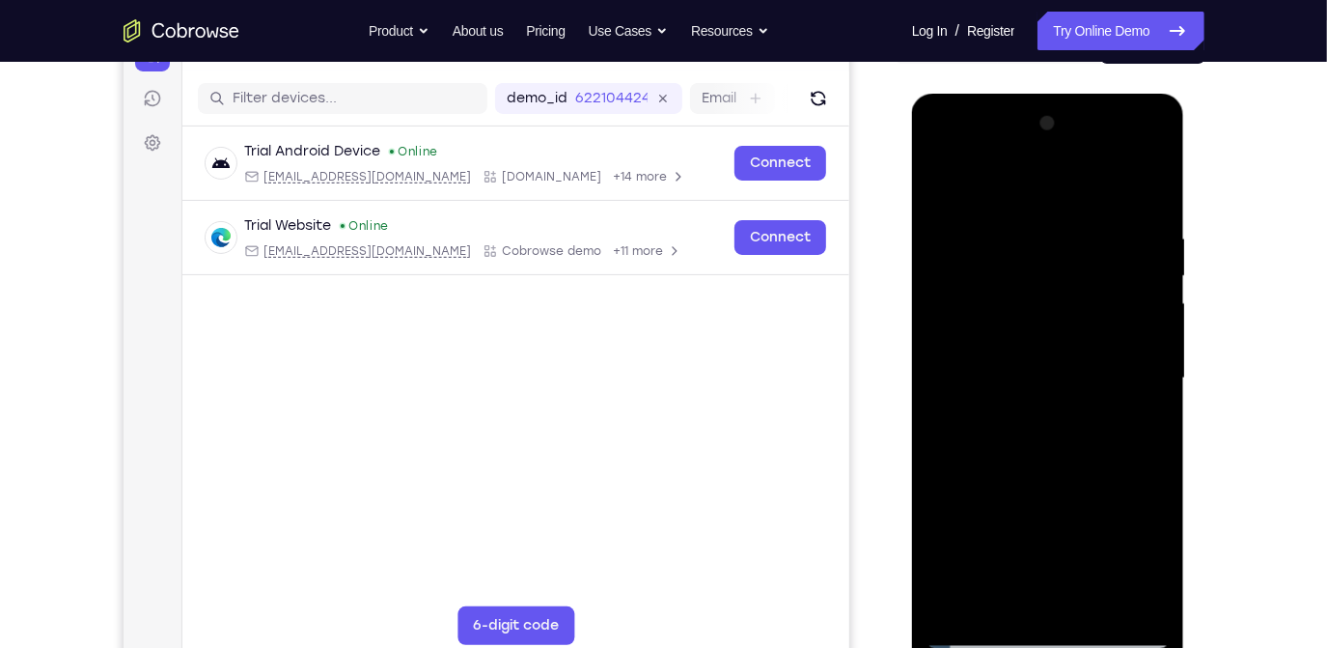
click at [1083, 254] on div at bounding box center [1047, 377] width 243 height 541
drag, startPoint x: 1003, startPoint y: 506, endPoint x: 1085, endPoint y: 243, distance: 275.1
click at [1085, 243] on div at bounding box center [1047, 377] width 243 height 541
drag, startPoint x: 1005, startPoint y: 516, endPoint x: 1131, endPoint y: 239, distance: 304.2
click at [1131, 239] on div at bounding box center [1047, 377] width 243 height 541
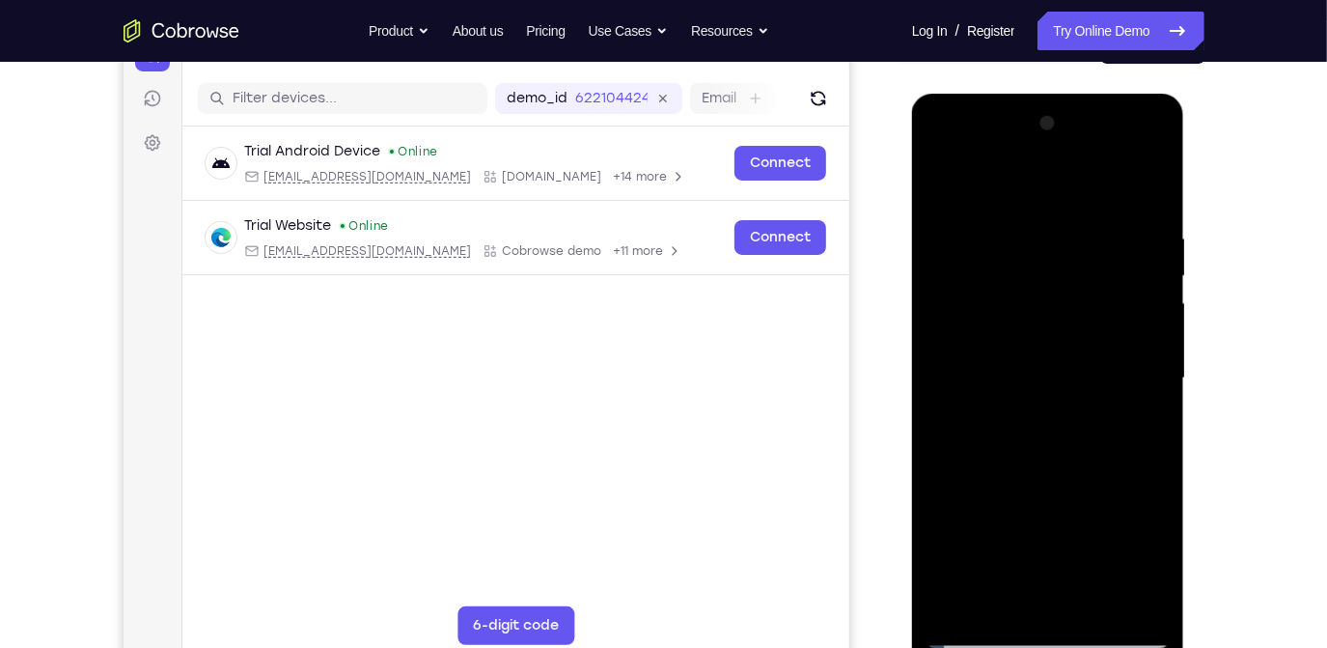
drag, startPoint x: 1015, startPoint y: 514, endPoint x: 1157, endPoint y: 151, distance: 389.8
click at [1157, 151] on div at bounding box center [1047, 377] width 243 height 541
click at [977, 633] on div at bounding box center [1047, 377] width 243 height 541
drag, startPoint x: 974, startPoint y: 529, endPoint x: 1036, endPoint y: 341, distance: 198.1
click at [1036, 341] on div at bounding box center [1047, 377] width 243 height 541
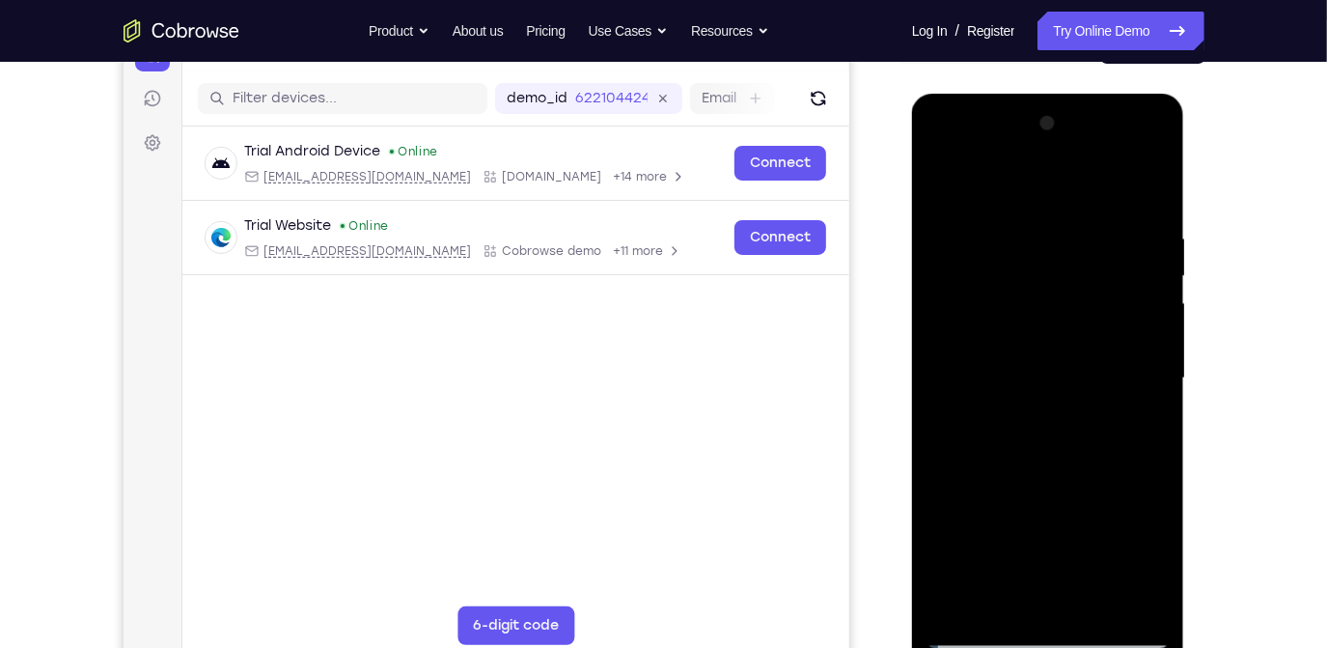
drag, startPoint x: 1007, startPoint y: 520, endPoint x: 1089, endPoint y: 254, distance: 278.8
click at [1089, 254] on div at bounding box center [1047, 377] width 243 height 541
drag, startPoint x: 1049, startPoint y: 264, endPoint x: 1054, endPoint y: 550, distance: 286.8
click at [1054, 550] on div at bounding box center [1047, 377] width 243 height 541
click at [961, 276] on div at bounding box center [1047, 377] width 243 height 541
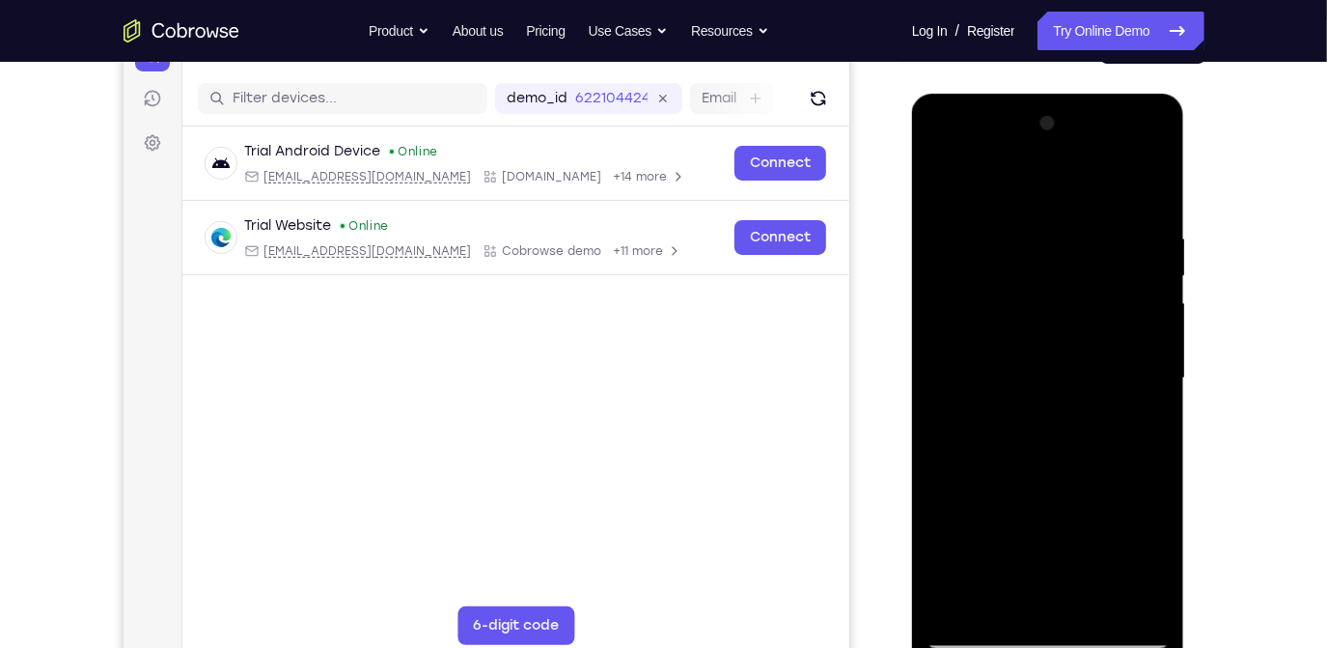
drag, startPoint x: 1003, startPoint y: 473, endPoint x: 1133, endPoint y: 225, distance: 280.3
click at [1133, 225] on div at bounding box center [1047, 377] width 243 height 541
